Goal: Browse casually

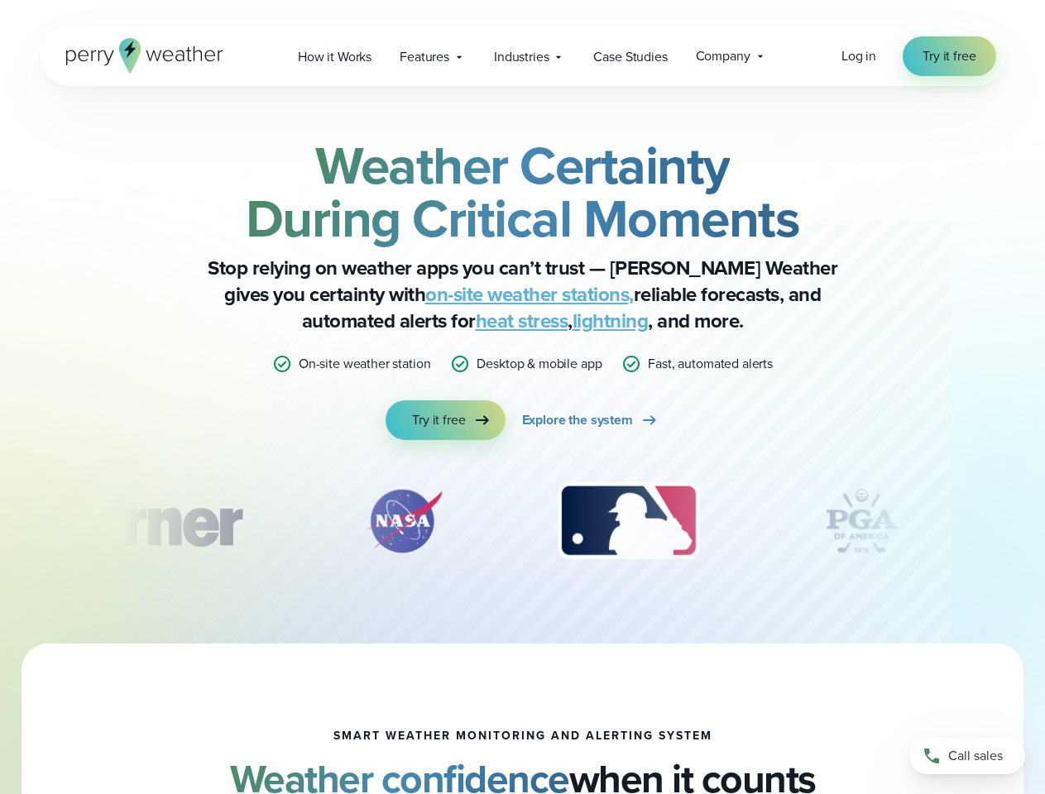
click at [522, 397] on div "Weather Certainty During Critical Moments Stop relying on weather apps you can’…" at bounding box center [522, 289] width 801 height 301
click at [522, 56] on span "Industries" at bounding box center [521, 57] width 55 height 20
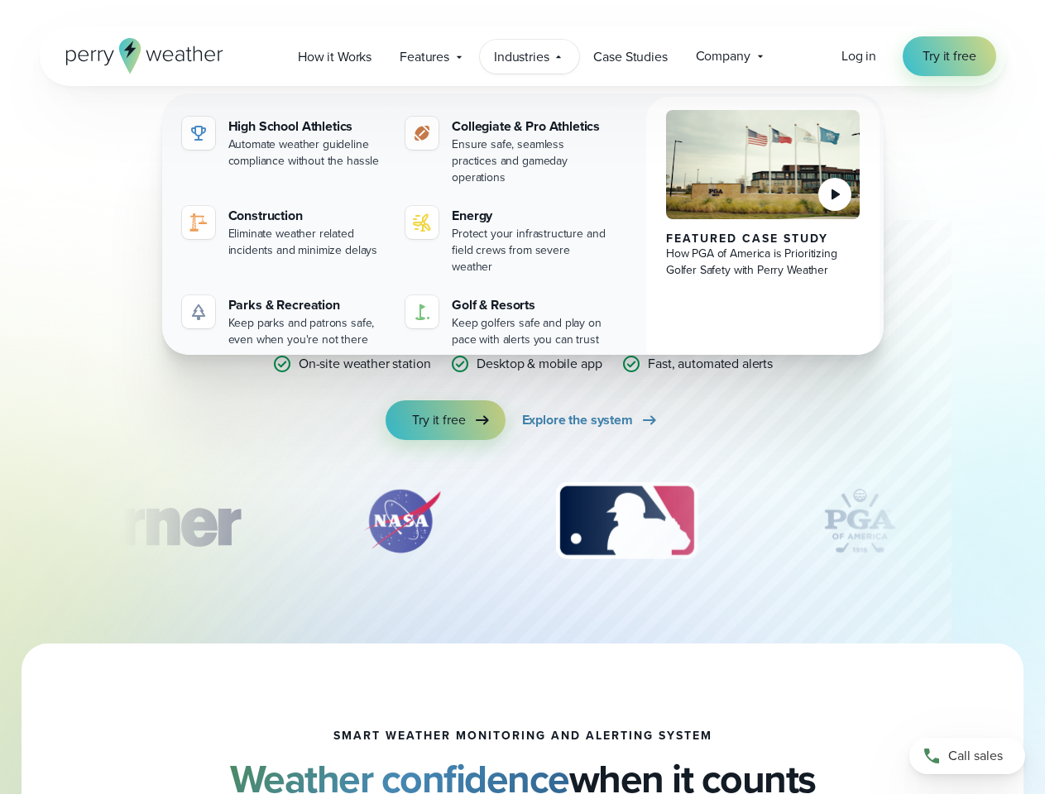
click at [523, 521] on div "slideshow" at bounding box center [522, 521] width 801 height 83
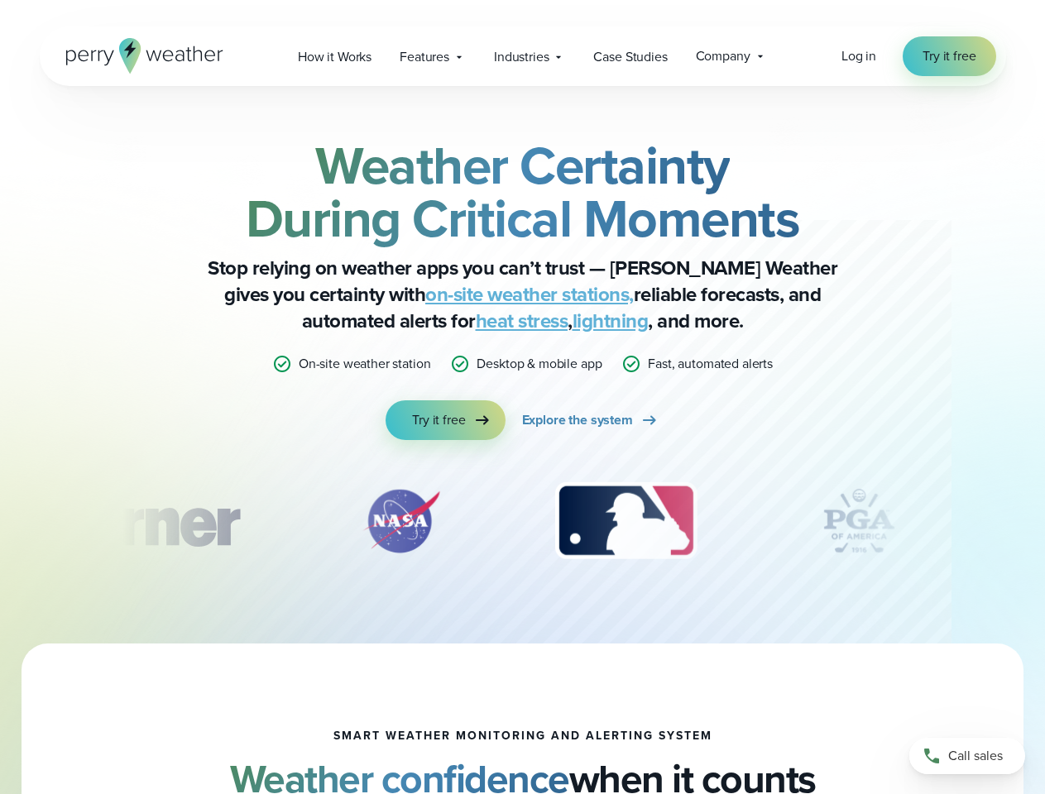
click at [0, 521] on div "Weather Certainty During Critical Moments Stop relying on weather apps you can’…" at bounding box center [522, 365] width 1045 height 558
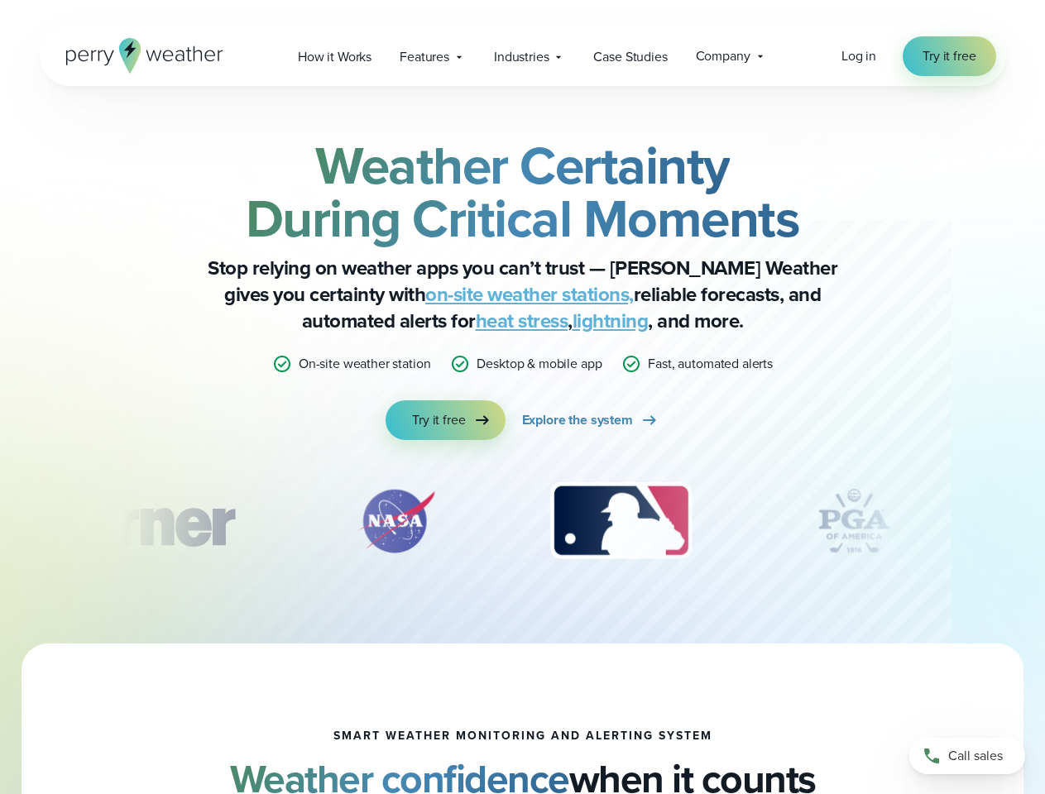
click at [0, 521] on div "Weather Certainty During Critical Moments Stop relying on weather apps you can’…" at bounding box center [522, 365] width 1045 height 558
